Goal: Task Accomplishment & Management: Complete application form

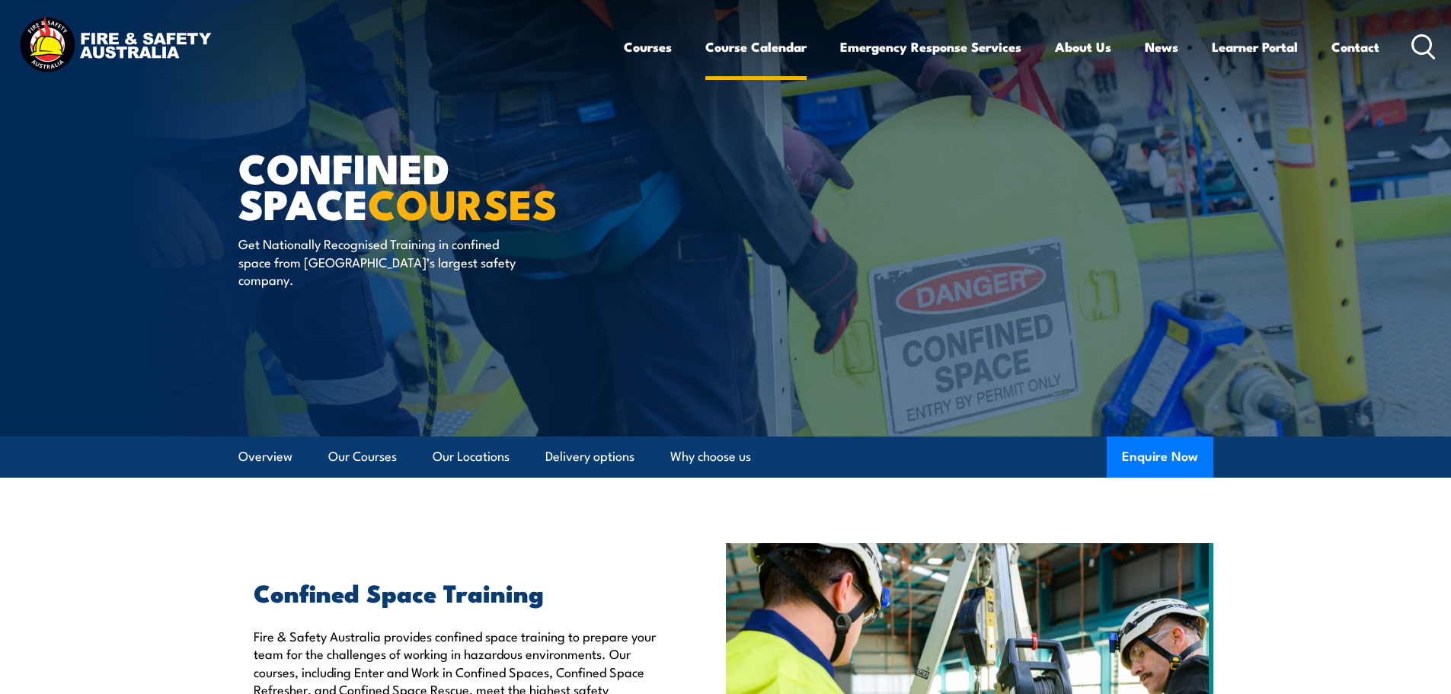
click at [753, 49] on link "Course Calendar" at bounding box center [755, 47] width 101 height 40
click at [755, 49] on link "Course Calendar" at bounding box center [755, 47] width 101 height 40
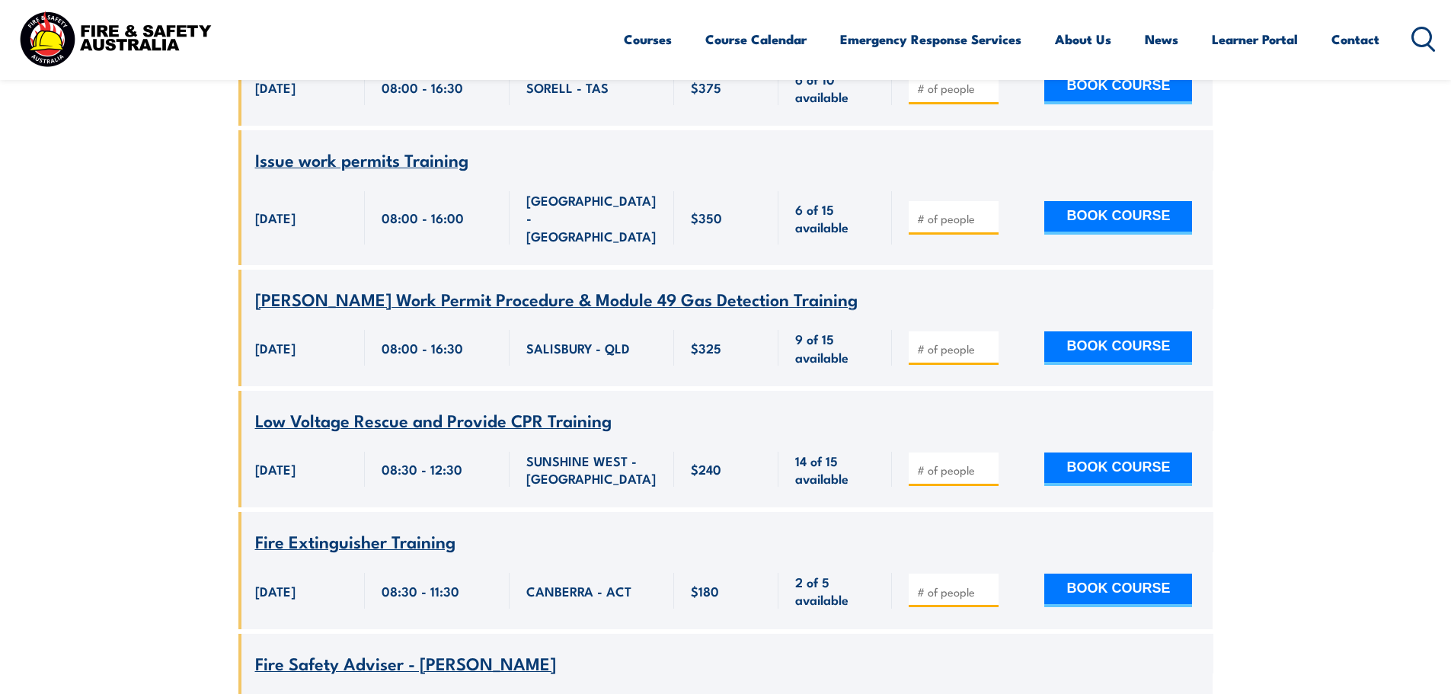
scroll to position [3122, 0]
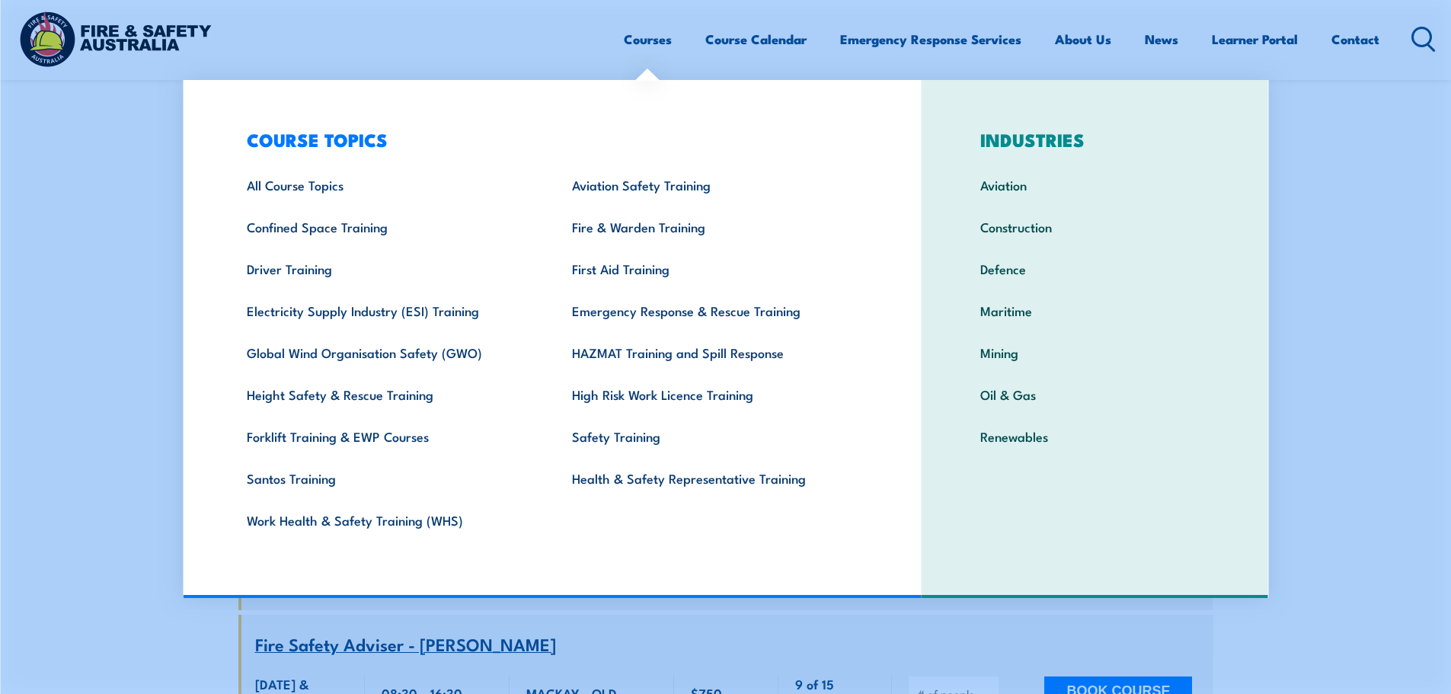
click at [628, 46] on link "Courses" at bounding box center [648, 39] width 48 height 40
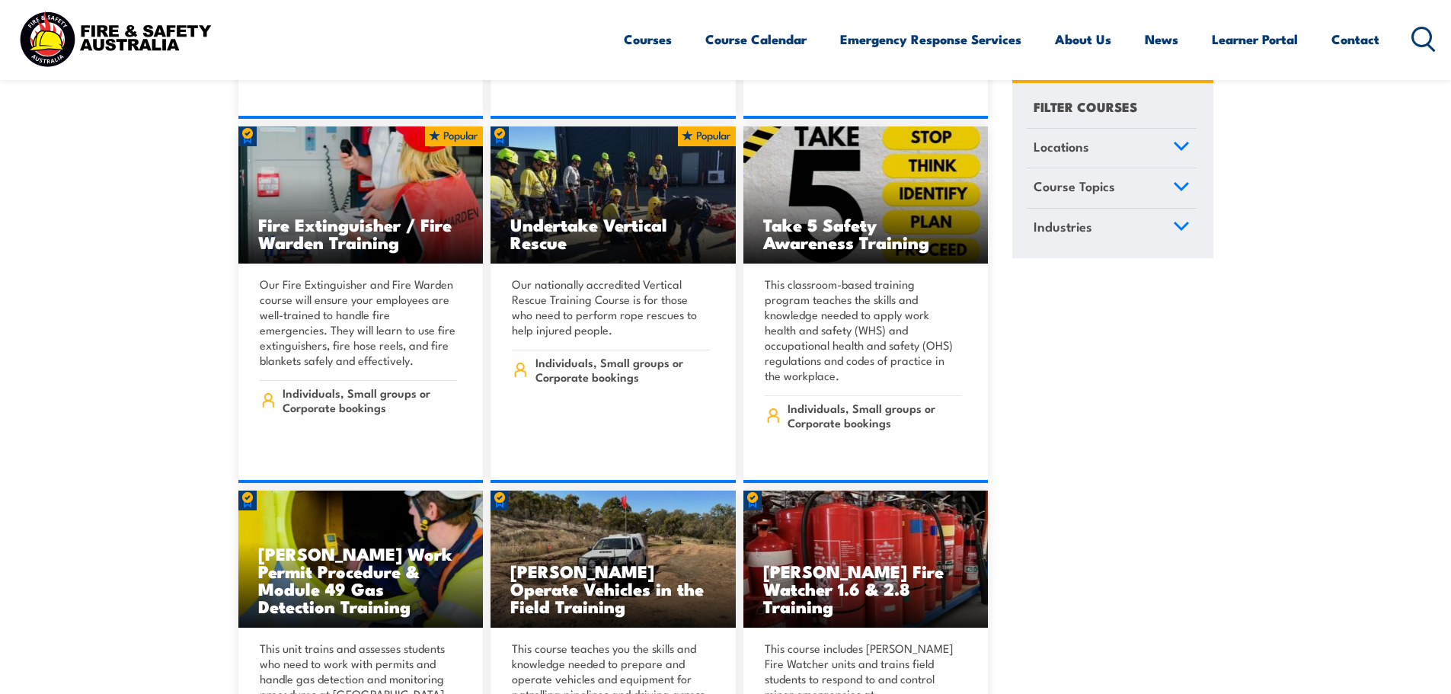
scroll to position [5331, 0]
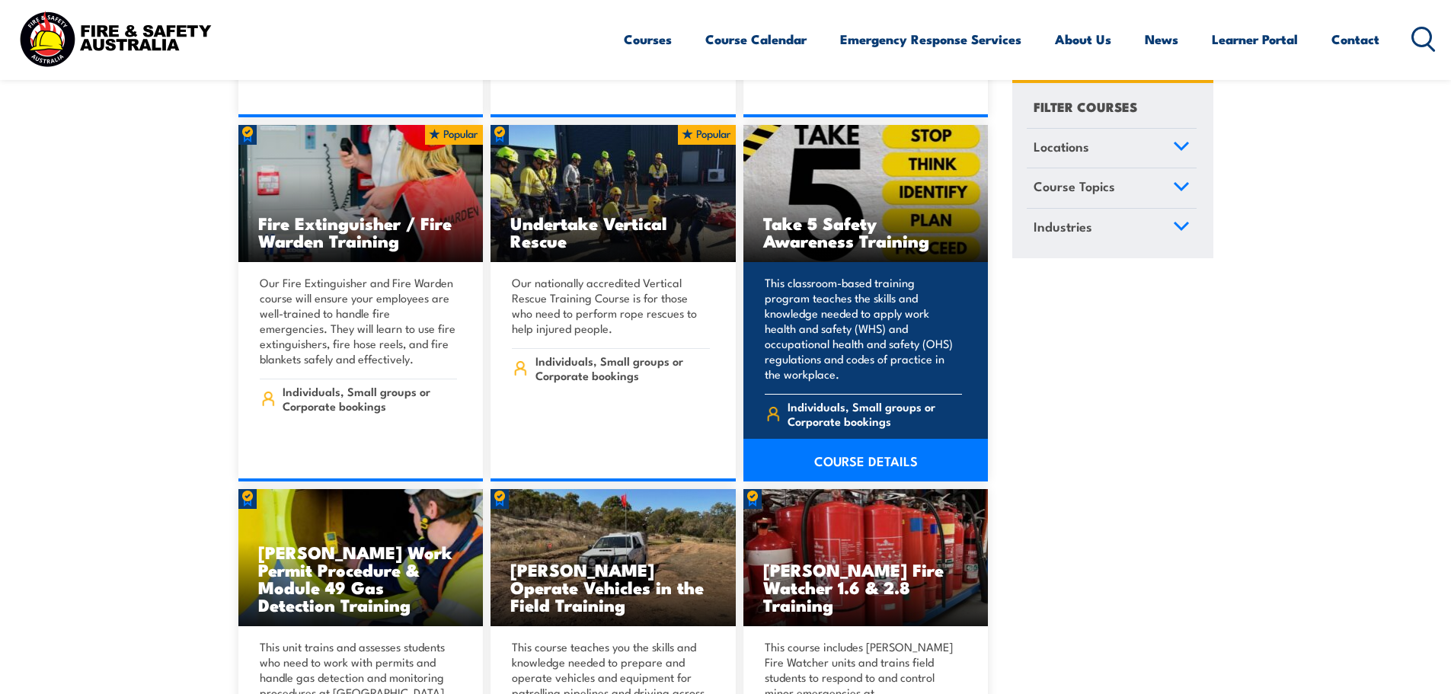
click at [848, 439] on link "COURSE DETAILS" at bounding box center [865, 460] width 245 height 43
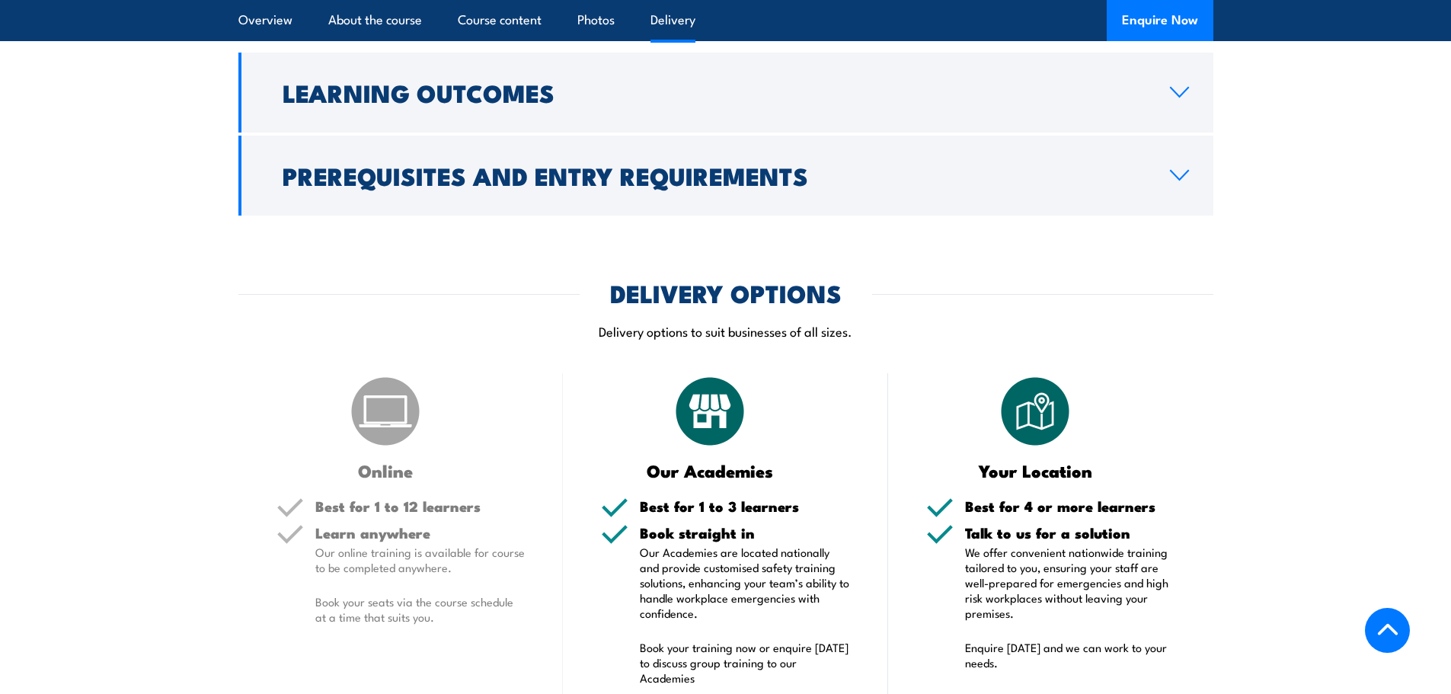
scroll to position [1523, 0]
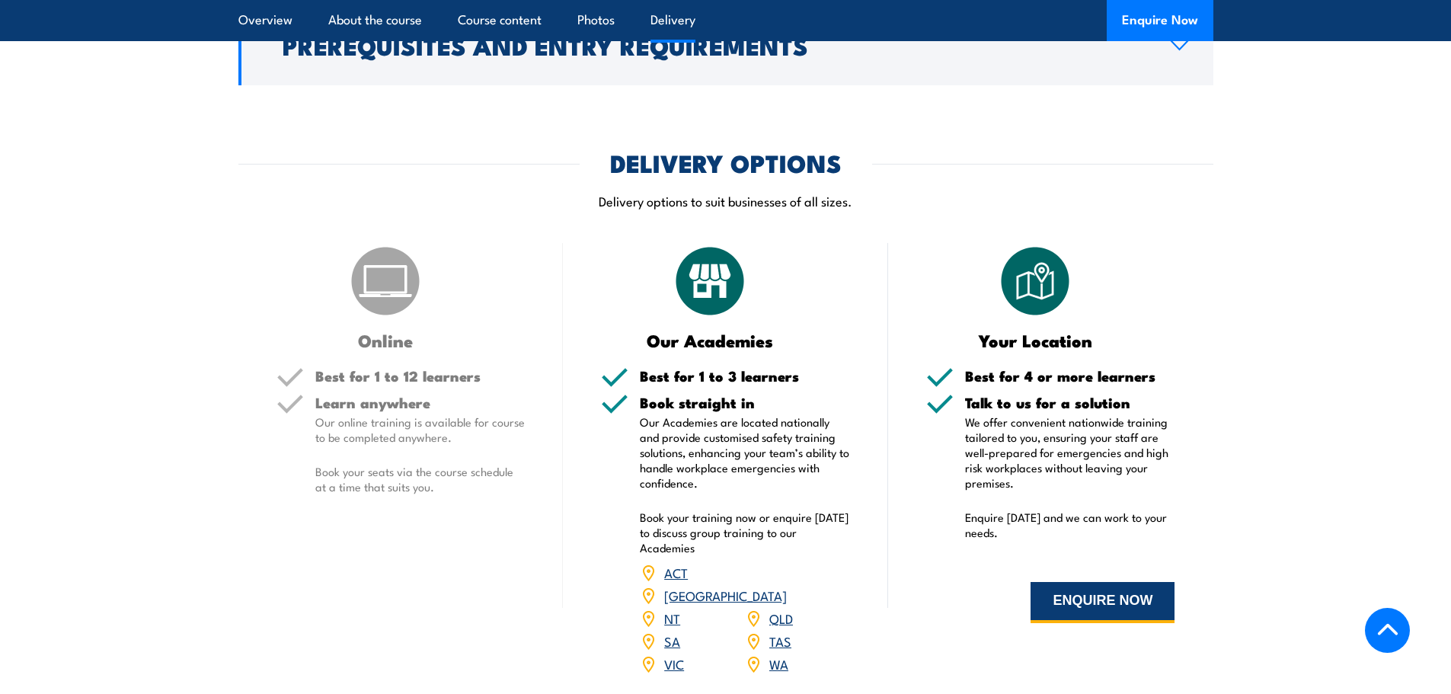
click at [1121, 599] on button "ENQUIRE NOW" at bounding box center [1102, 602] width 144 height 41
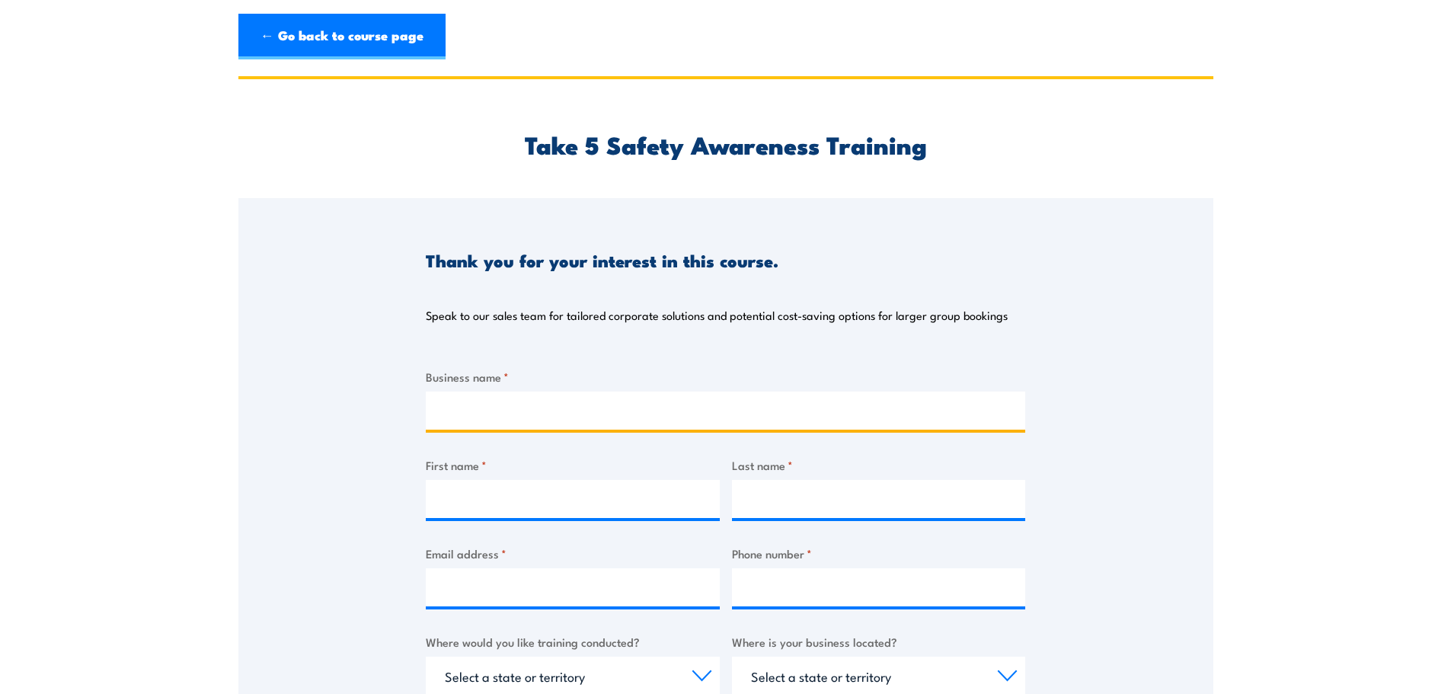
click at [463, 418] on input "Business name *" at bounding box center [725, 410] width 599 height 38
type input "JCP Facility Services"
type input "[PERSON_NAME]"
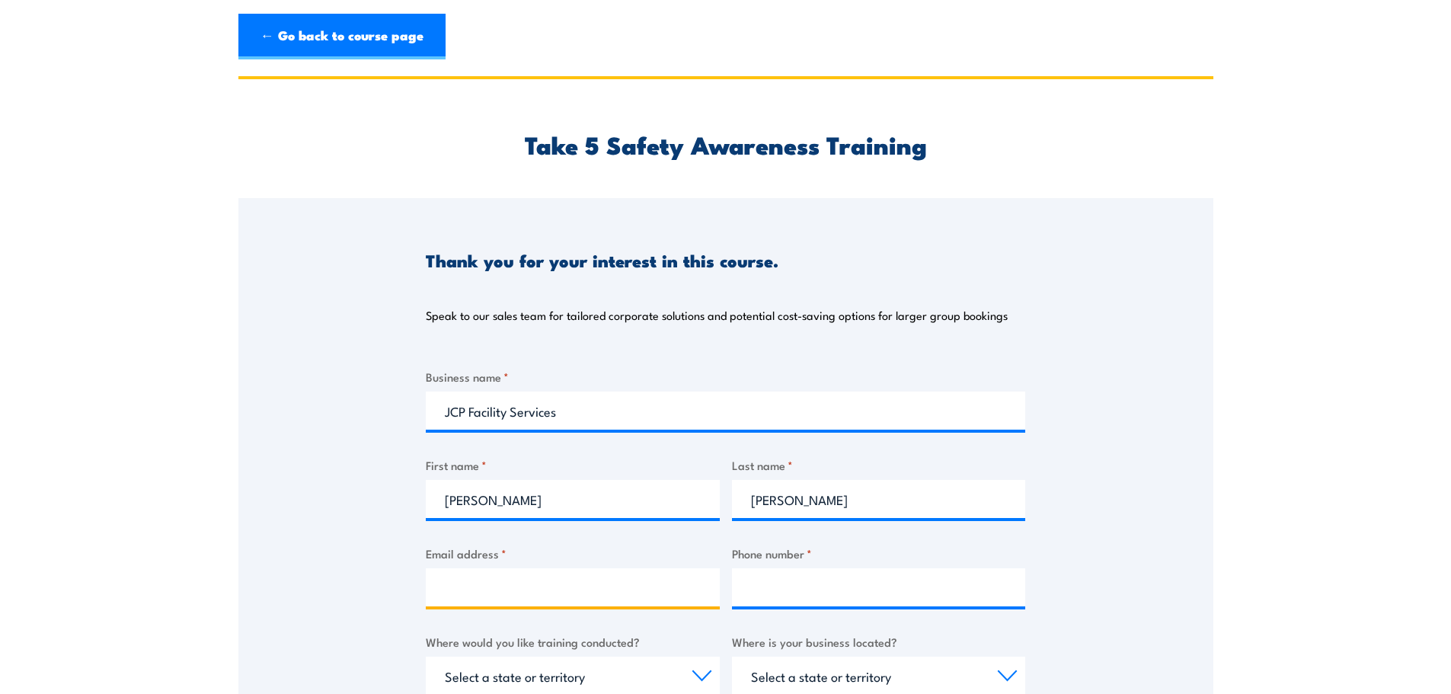
type input "[EMAIL_ADDRESS][DOMAIN_NAME]"
type input "0871294409"
select select "SA"
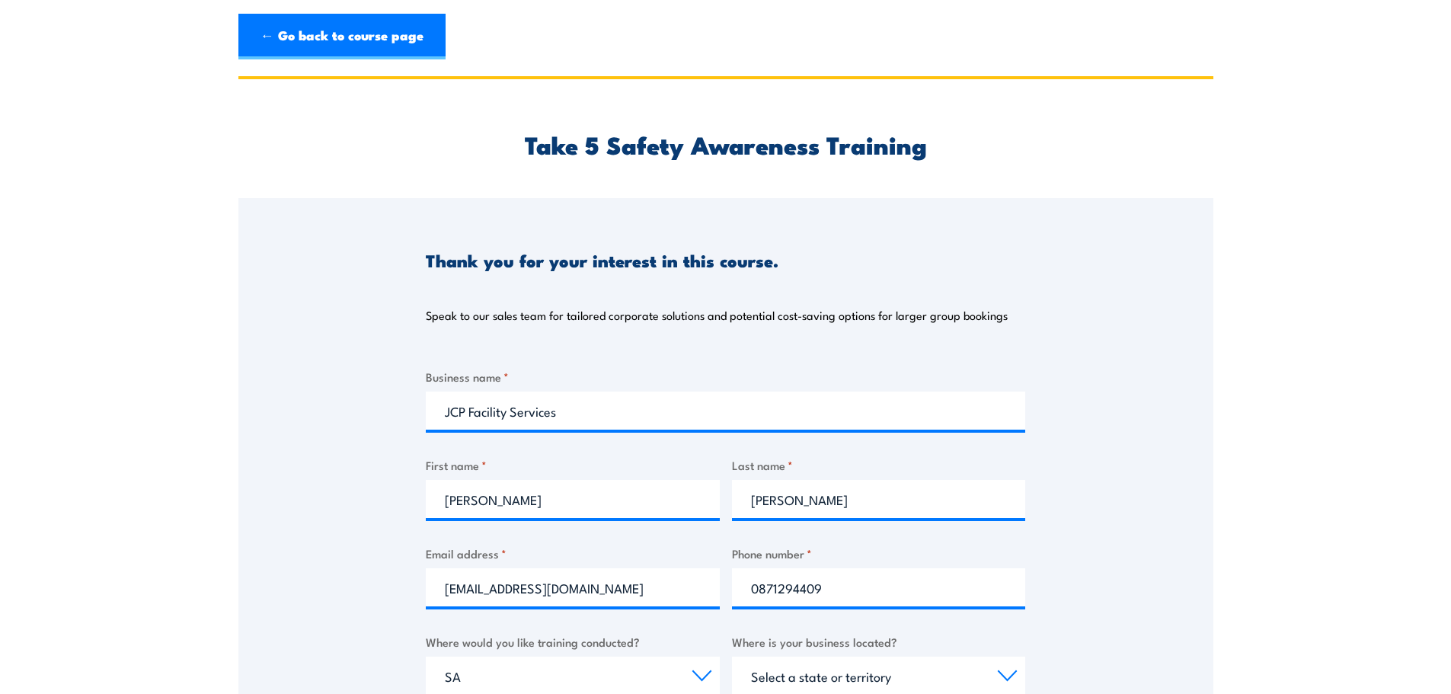
select select "SA"
click at [458, 496] on input "[PERSON_NAME]" at bounding box center [573, 499] width 294 height 38
type input "[PERSON_NAME]"
click at [771, 506] on input "[PERSON_NAME]" at bounding box center [879, 499] width 294 height 38
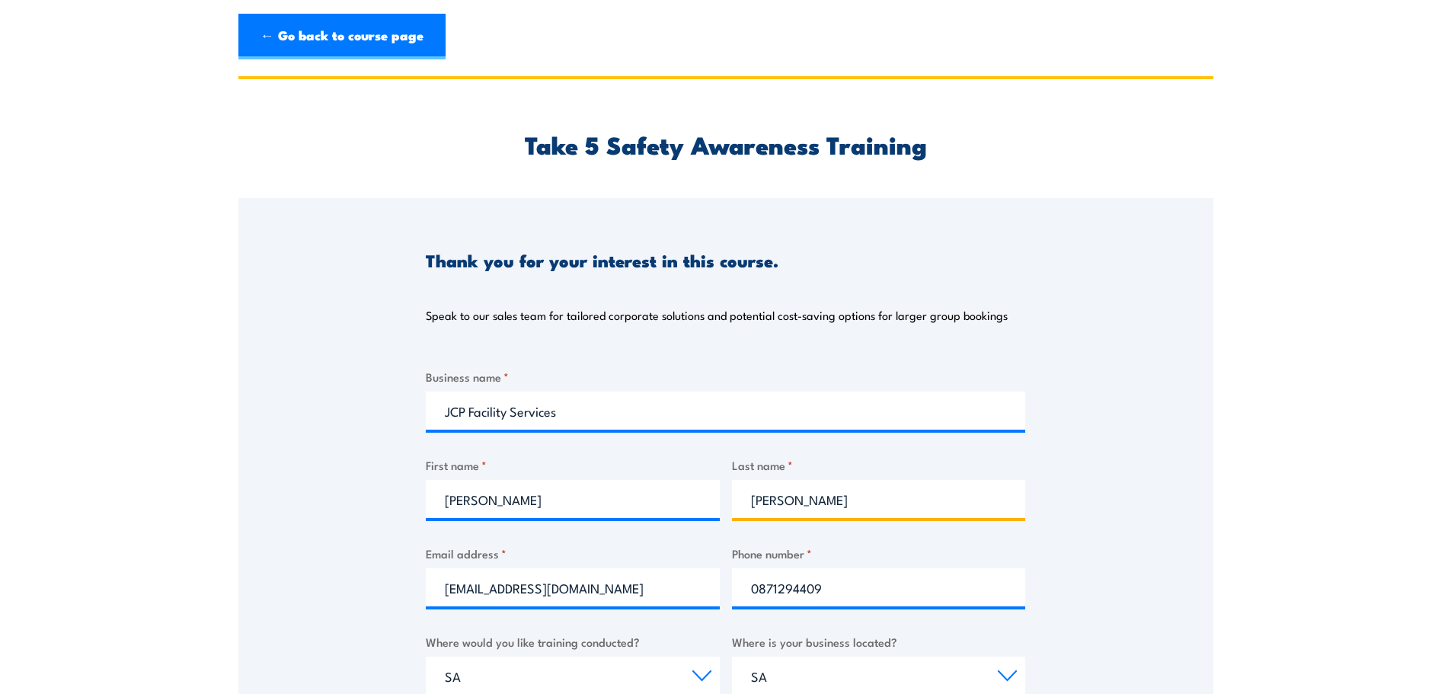
click at [771, 506] on input "[PERSON_NAME]" at bounding box center [879, 499] width 294 height 38
type input "[PERSON_NAME]"
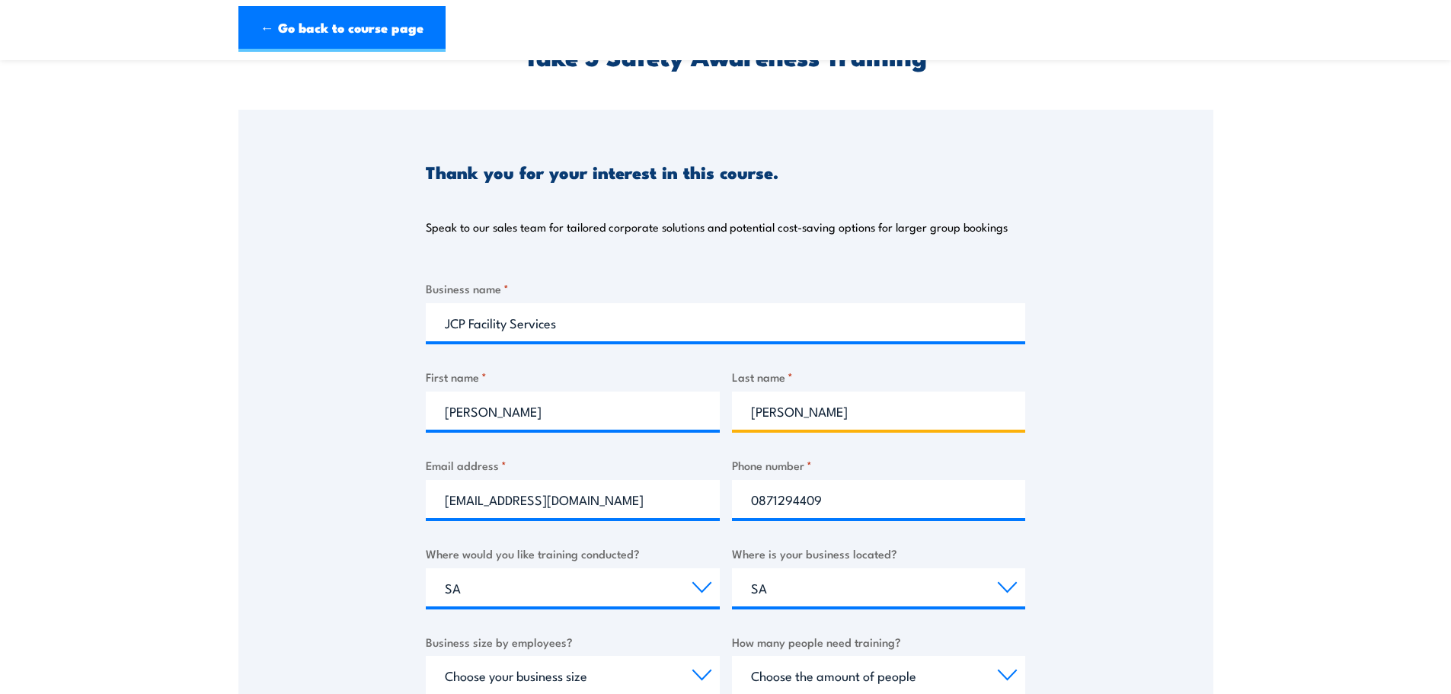
scroll to position [228, 0]
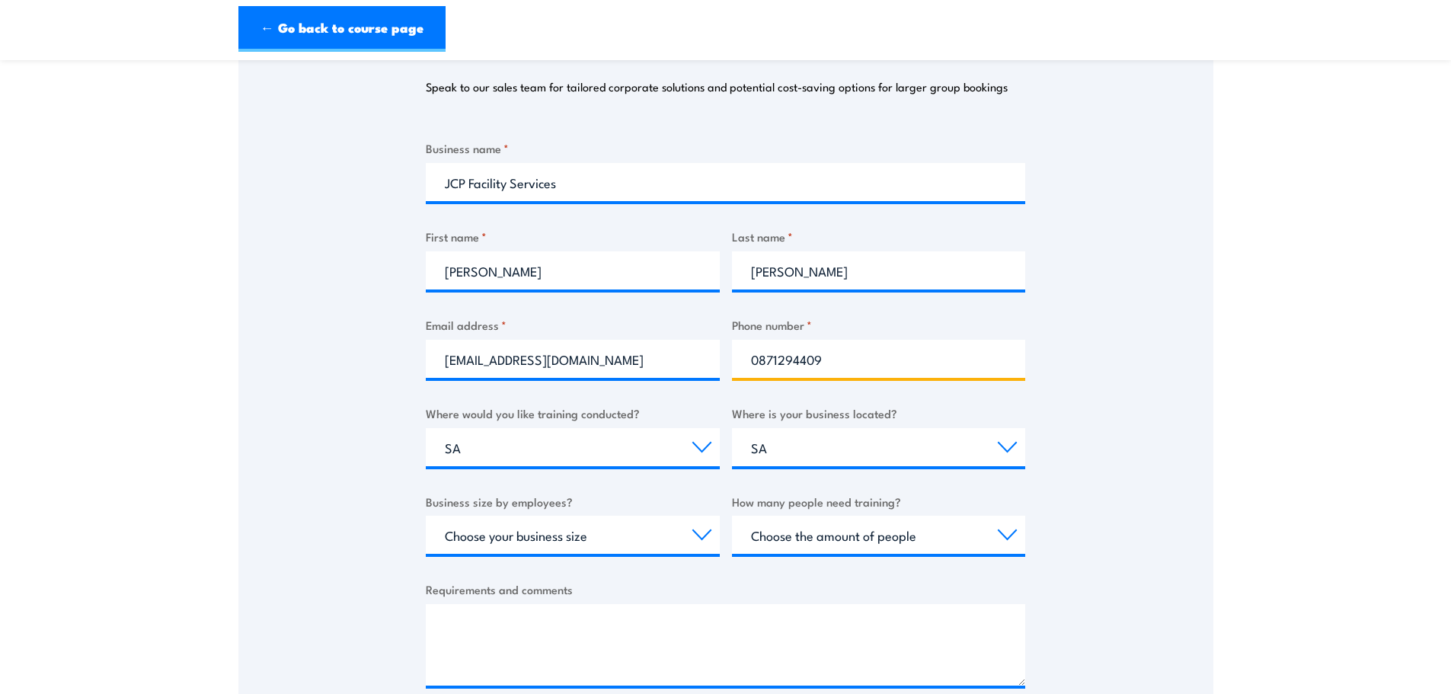
click at [765, 362] on input "0871294409" at bounding box center [879, 359] width 294 height 38
drag, startPoint x: 782, startPoint y: 359, endPoint x: 856, endPoint y: 362, distance: 73.9
click at [856, 362] on input "0429181097" at bounding box center [879, 359] width 294 height 38
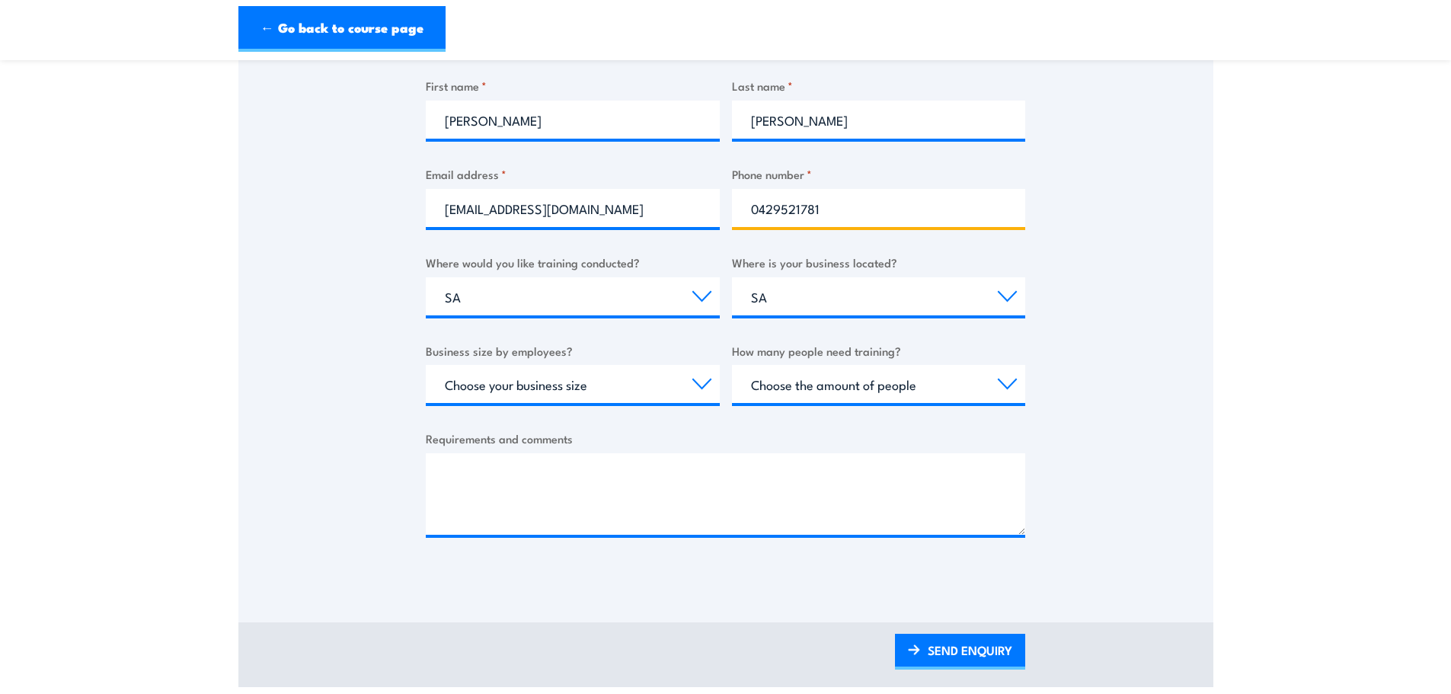
scroll to position [381, 0]
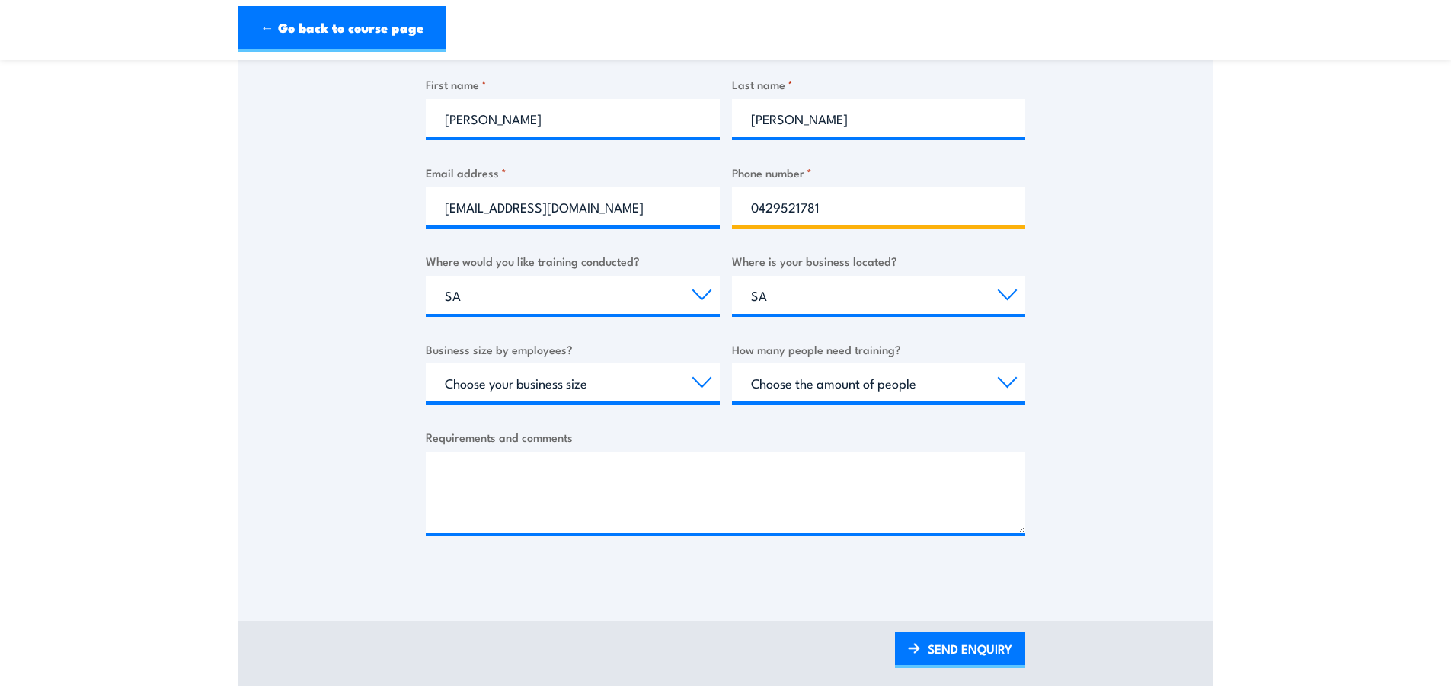
type input "0429521781"
click at [577, 377] on select "Choose your business size 1 to 19 20 to 199 200+" at bounding box center [573, 382] width 294 height 38
select select "1 to 19"
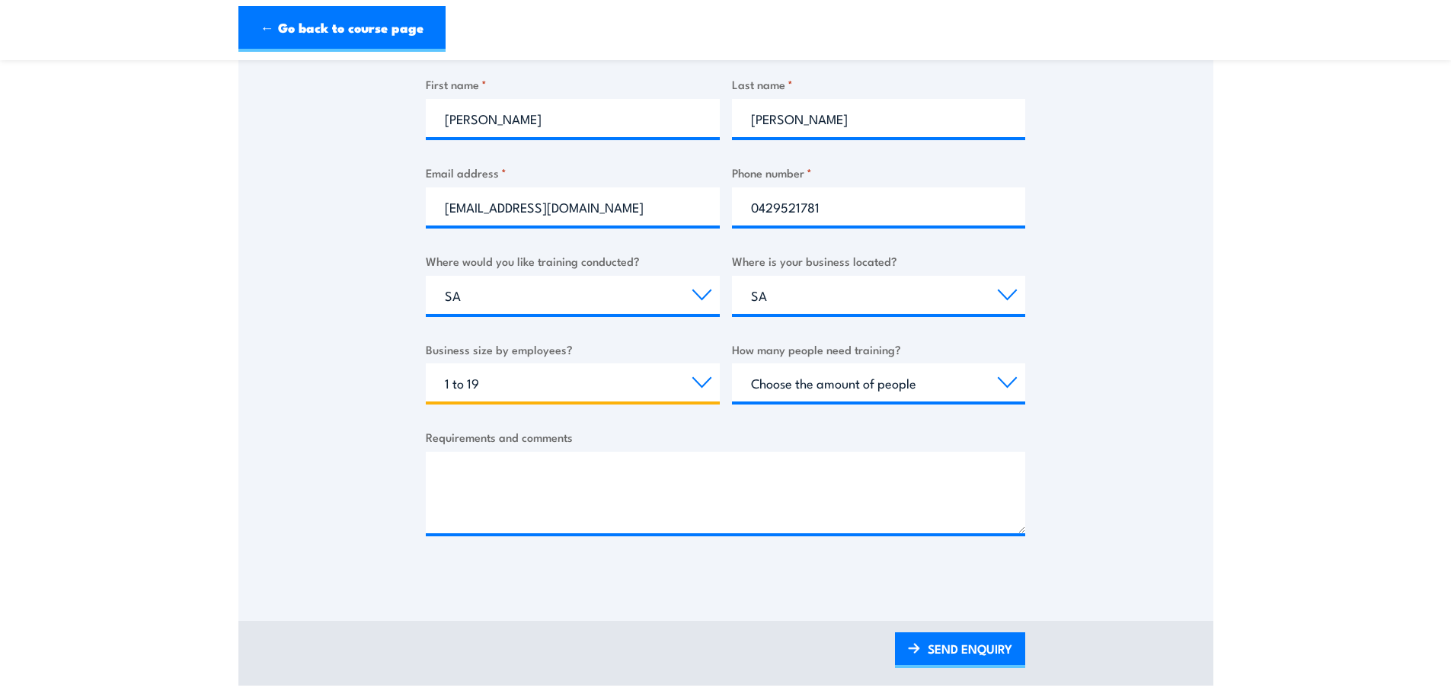
click at [426, 363] on select "Choose your business size 1 to 19 20 to 199 200+" at bounding box center [573, 382] width 294 height 38
click at [816, 386] on select "Choose the amount of people 1 to 4 5 to 19 20+" at bounding box center [879, 382] width 294 height 38
select select "5 to 19"
click at [732, 363] on select "Choose the amount of people 1 to 4 5 to 19 20+" at bounding box center [879, 382] width 294 height 38
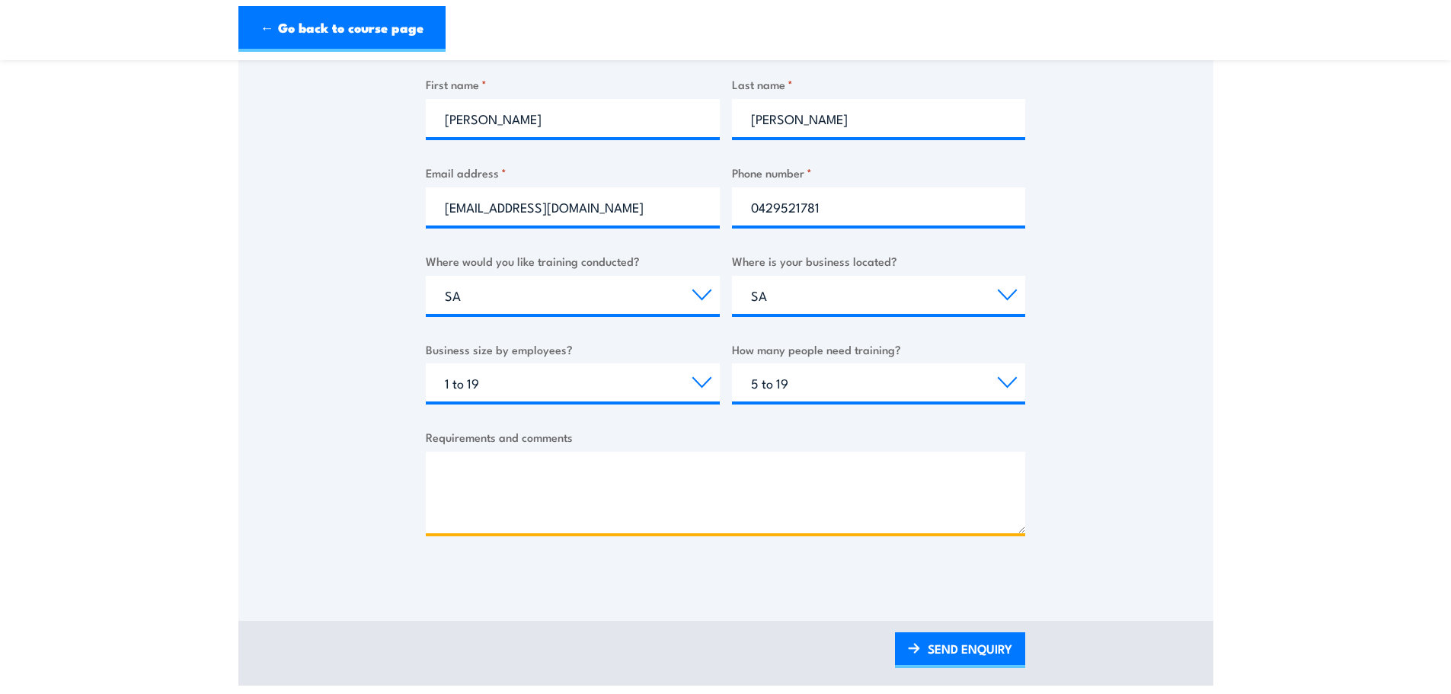
click at [499, 477] on textarea "Requirements and comments" at bounding box center [725, 492] width 599 height 81
type textarea "Looking for safety training and SWMS creation triaing for the Project managers …"
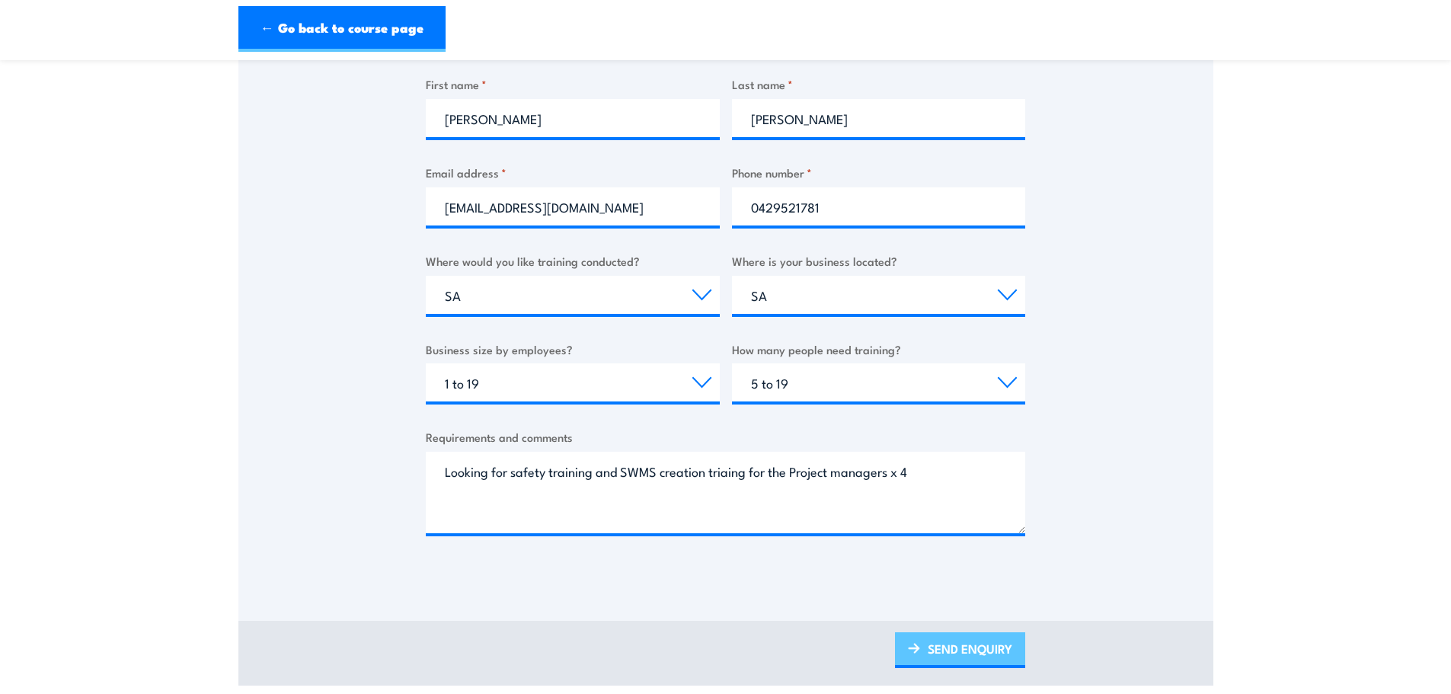
click at [944, 648] on link "SEND ENQUIRY" at bounding box center [960, 650] width 130 height 36
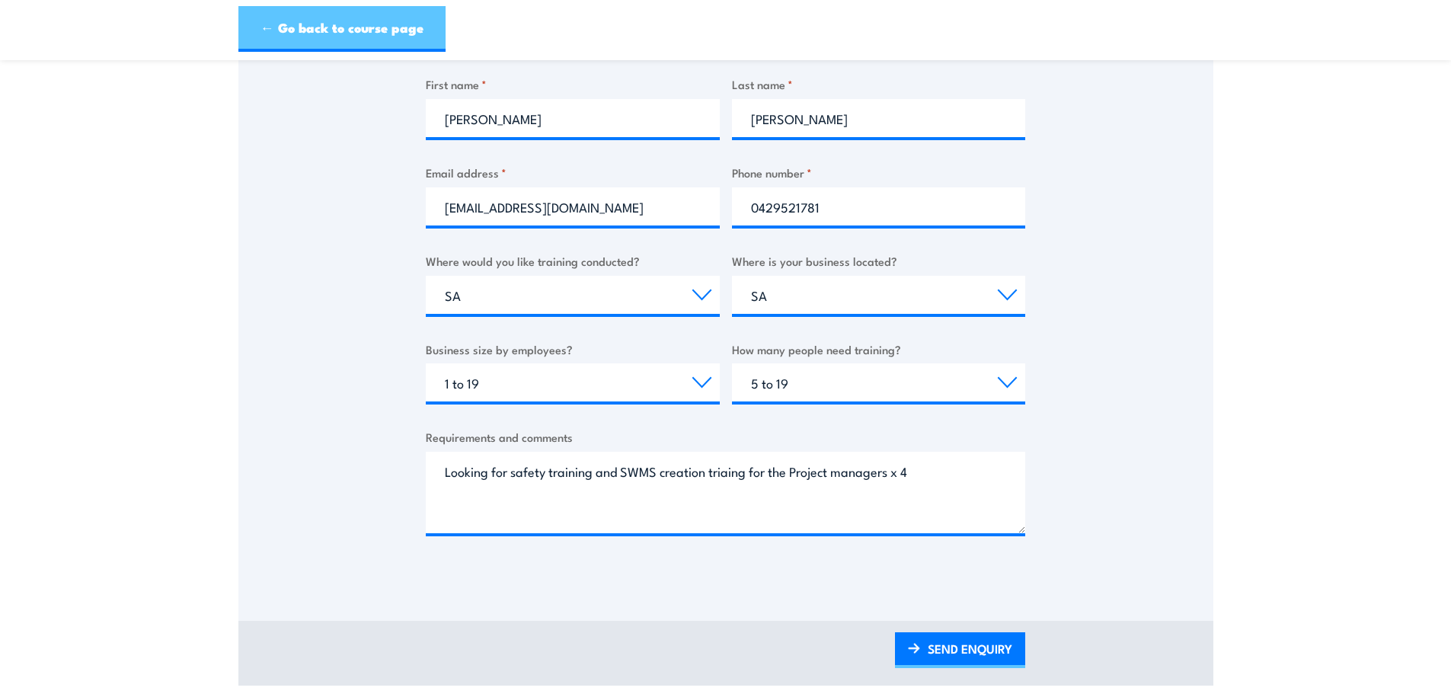
scroll to position [0, 0]
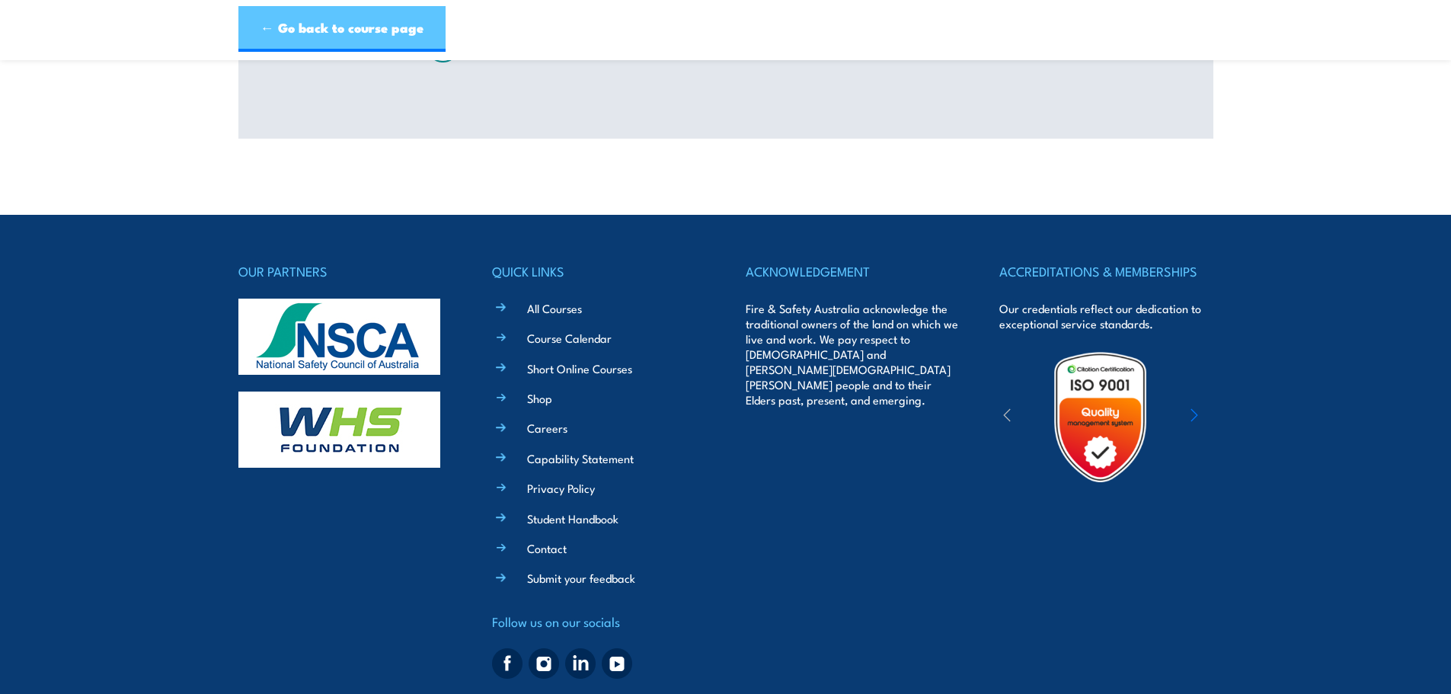
click at [311, 29] on link "← Go back to course page" at bounding box center [341, 29] width 207 height 46
click at [618, 371] on link "Short Online Courses" at bounding box center [579, 368] width 105 height 16
